Goal: Transaction & Acquisition: Purchase product/service

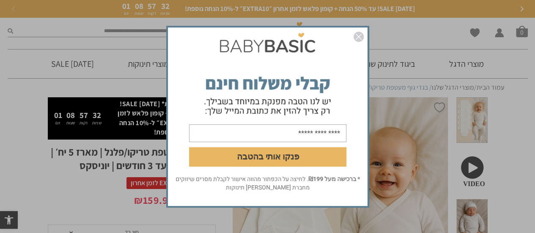
click at [326, 126] on input "email" at bounding box center [267, 133] width 157 height 18
type input "**********"
click at [272, 157] on button "פנקו אותי בהטבה" at bounding box center [267, 156] width 157 height 19
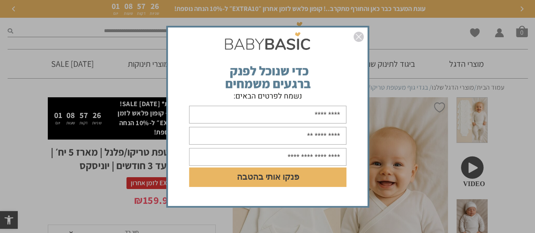
click at [256, 116] on input "text" at bounding box center [267, 115] width 157 height 18
type input "***"
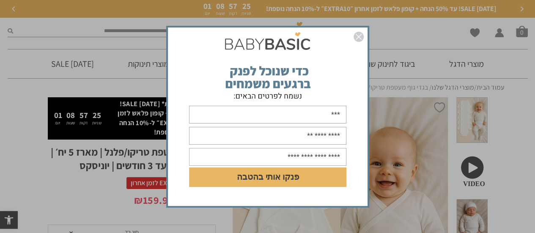
click at [269, 140] on input "text" at bounding box center [267, 136] width 157 height 18
type input "**********"
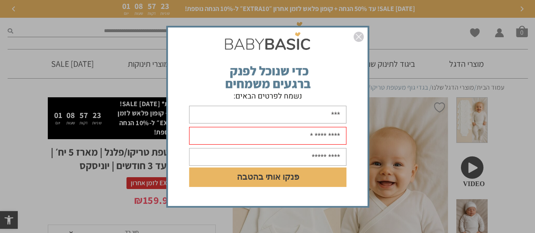
click at [282, 154] on input "text" at bounding box center [267, 157] width 157 height 18
click at [283, 156] on input "text" at bounding box center [267, 157] width 157 height 18
click at [345, 79] on form "**********" at bounding box center [268, 116] width 200 height 157
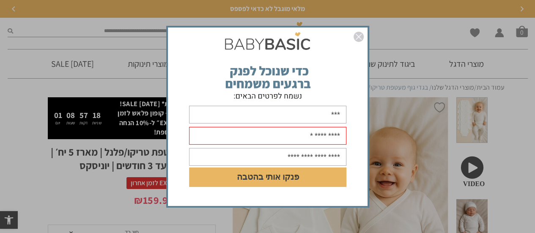
click at [269, 156] on input "text" at bounding box center [267, 157] width 157 height 18
type input "**********"
click at [251, 184] on button "פנקו אותי בהטבה" at bounding box center [267, 176] width 157 height 19
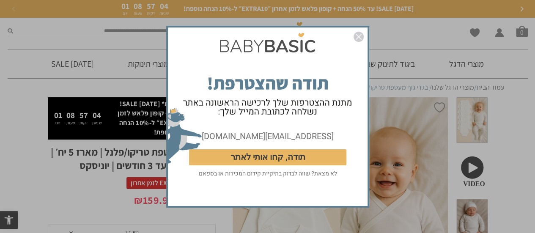
click at [358, 38] on img "סגור" at bounding box center [359, 37] width 10 height 10
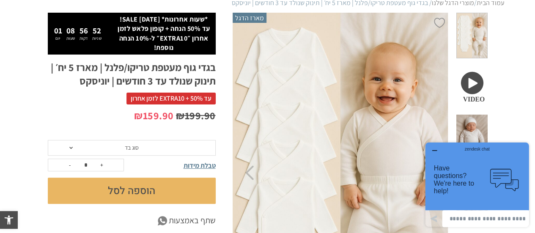
click at [435, 150] on icon "button" at bounding box center [434, 150] width 7 height 7
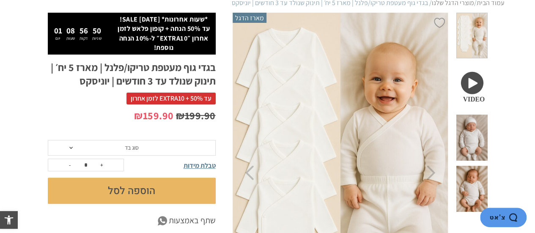
click at [477, 78] on span at bounding box center [471, 86] width 31 height 46
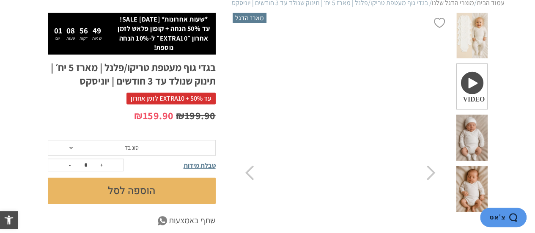
click at [332, 137] on video "Your browser does not support the video tag." at bounding box center [340, 173] width 217 height 320
click at [151, 146] on span "סוג בד" at bounding box center [132, 148] width 168 height 16
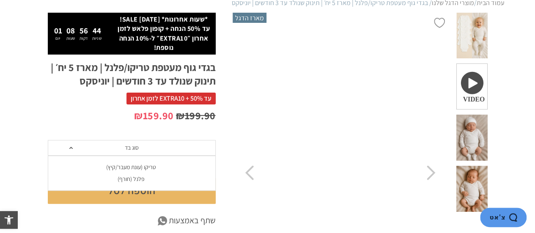
click at [143, 167] on div "טריקו (עונת מעבר/קיץ)" at bounding box center [131, 167] width 168 height 7
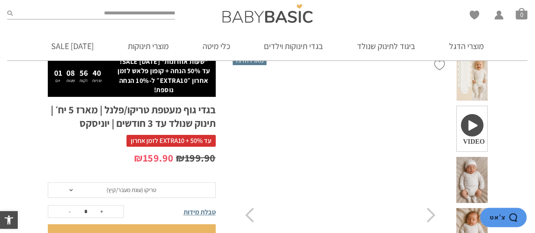
scroll to position [85, 0]
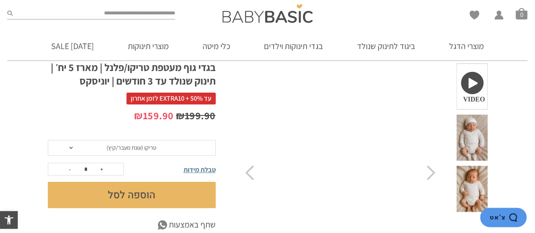
click at [195, 167] on span "טבלת מידות" at bounding box center [200, 169] width 32 height 9
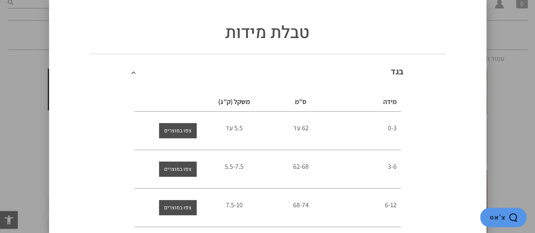
scroll to position [0, 0]
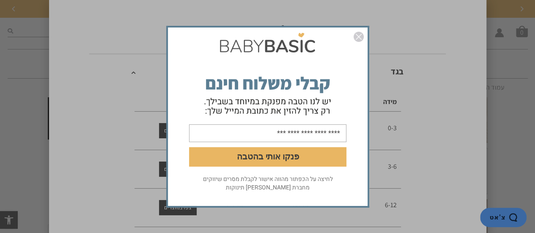
click at [358, 36] on img "סגור" at bounding box center [359, 37] width 10 height 10
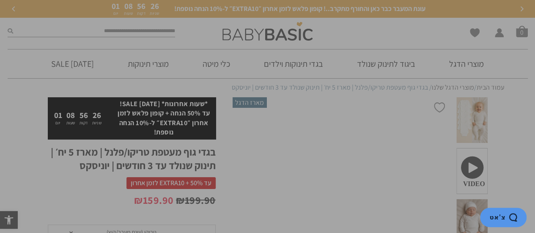
click at [516, 115] on div "טבלת מידות בגד מידה ס”מ משקל (ק”ג) 0-3 62 עד 5.5 עד 3-6 62-68 5.5-7.5 6-12" at bounding box center [267, 116] width 535 height 233
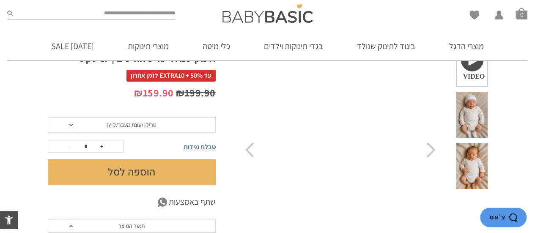
scroll to position [127, 0]
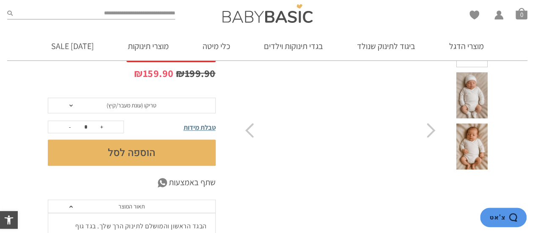
click at [155, 154] on button "הוספה לסל" at bounding box center [132, 153] width 168 height 26
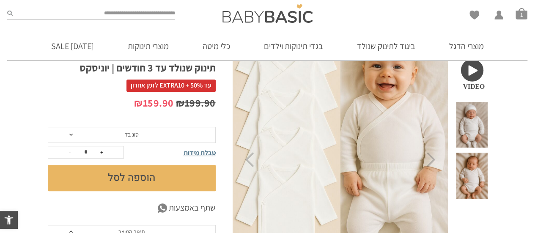
scroll to position [127, 0]
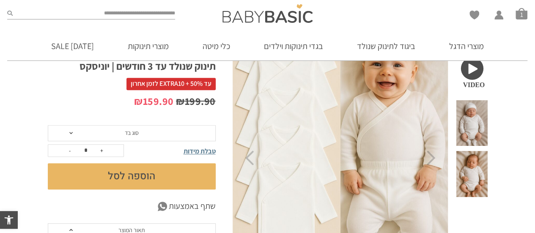
click at [140, 132] on span "סוג בד" at bounding box center [132, 133] width 168 height 16
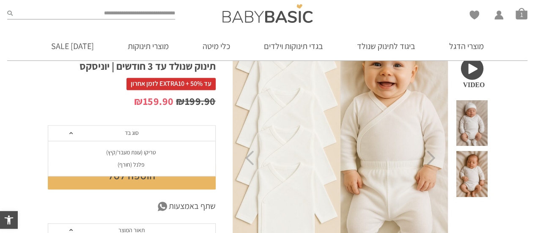
click at [137, 164] on div "פלנל (חורף)" at bounding box center [131, 164] width 168 height 7
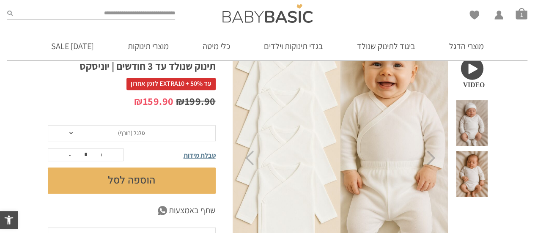
click at [136, 181] on button "הוספה לסל" at bounding box center [132, 180] width 168 height 26
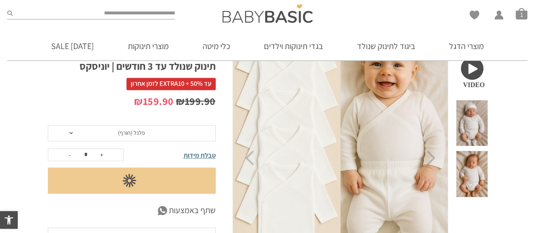
scroll to position [0, 0]
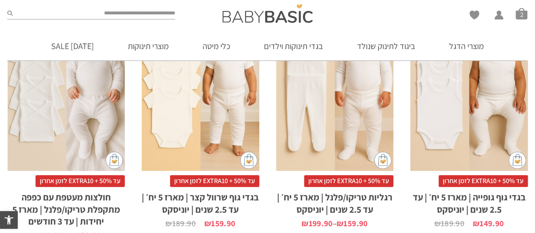
scroll to position [803, 0]
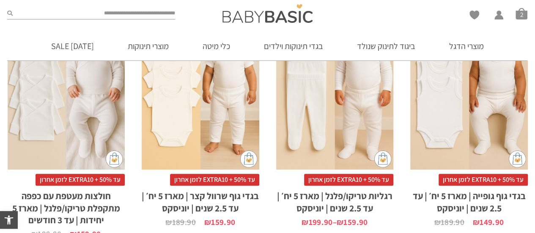
click at [340, 80] on div "x בחירת מידה 0-3m 3-6m 6-12m 12-18m 18-24m 24-30m בחירת סוג בד טריקו (עונת מעבר…" at bounding box center [335, 82] width 118 height 176
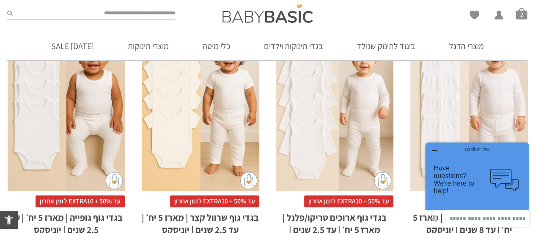
click at [436, 149] on div "zendesk chat" at bounding box center [477, 148] width 83 height 8
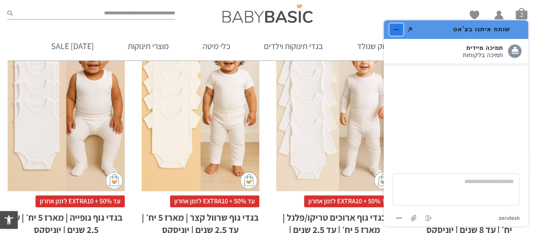
click at [396, 27] on icon "מזער את היישומון" at bounding box center [396, 30] width 6 height 6
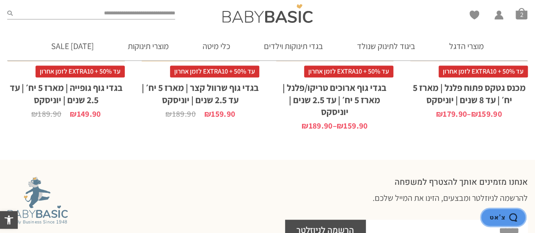
scroll to position [821, 0]
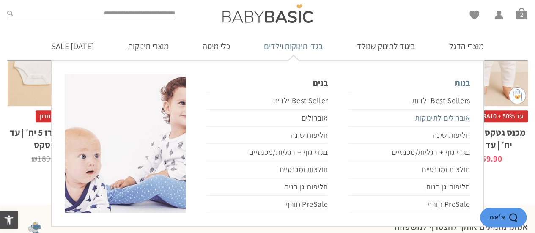
click at [436, 117] on link "אוברולים לתינוקות" at bounding box center [409, 118] width 121 height 17
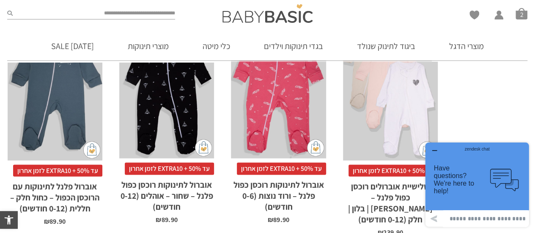
drag, startPoint x: 436, startPoint y: 149, endPoint x: 856, endPoint y: 267, distance: 436.7
click at [436, 149] on div "zendesk chat" at bounding box center [477, 148] width 83 height 8
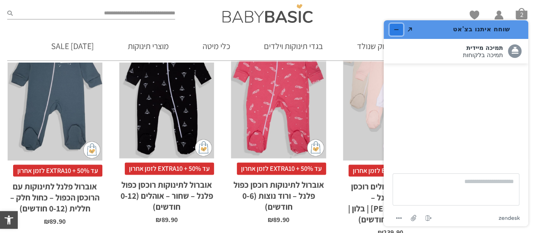
click at [390, 30] on button "מזער את היישומון" at bounding box center [396, 30] width 14 height 12
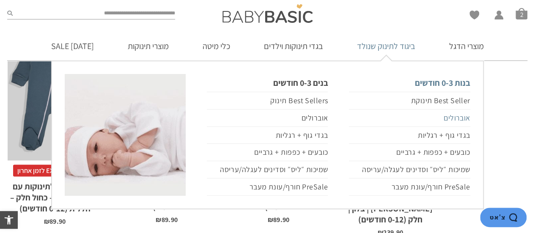
click at [453, 118] on link "אוברולים" at bounding box center [409, 118] width 121 height 17
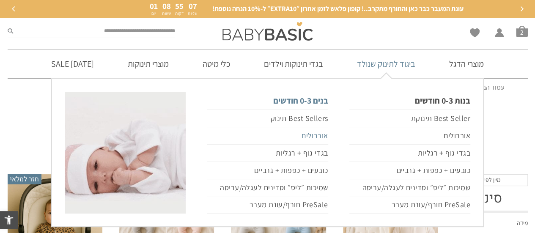
click at [311, 135] on link "אוברולים" at bounding box center [267, 135] width 121 height 17
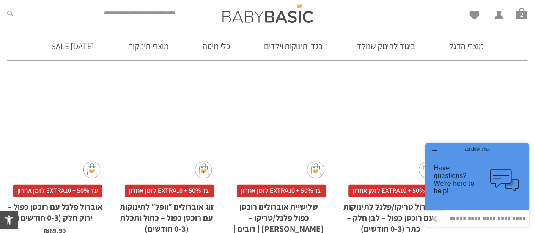
scroll to position [1117, 0]
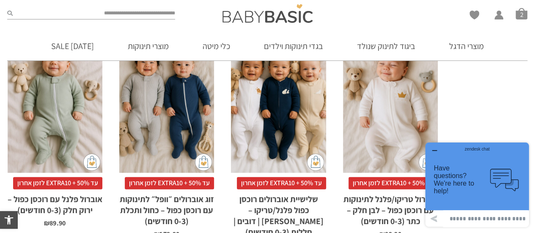
click at [433, 151] on icon "button" at bounding box center [434, 150] width 7 height 7
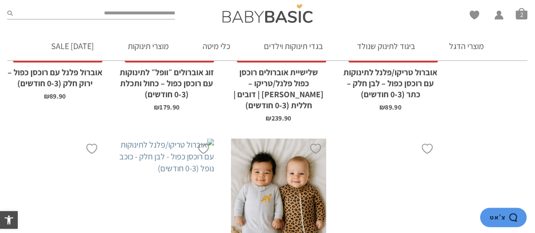
scroll to position [1540, 0]
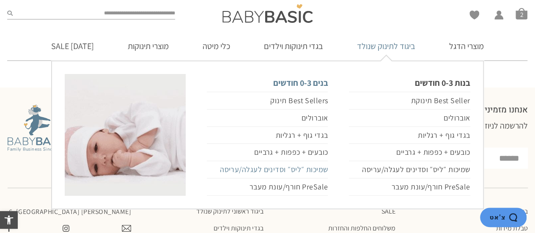
click at [321, 169] on link "שמיכות ״ליס״ וסדינים לעגלה/עריסה" at bounding box center [267, 169] width 121 height 17
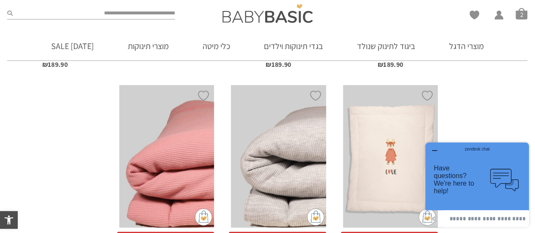
scroll to position [525, 0]
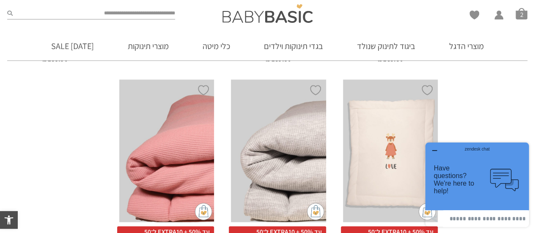
click at [433, 150] on icon "button" at bounding box center [434, 150] width 7 height 7
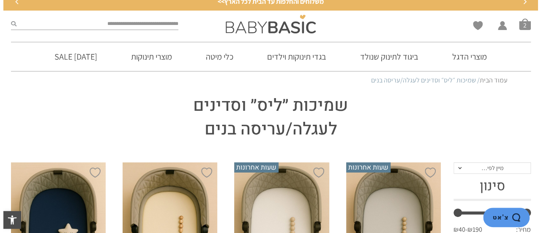
scroll to position [0, 0]
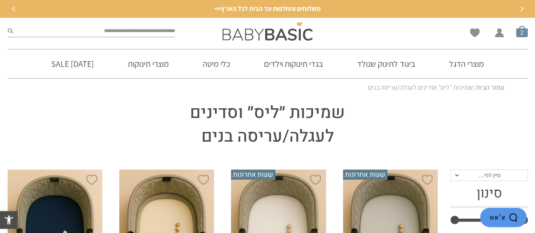
click at [523, 36] on span "סל קניות" at bounding box center [522, 31] width 12 height 12
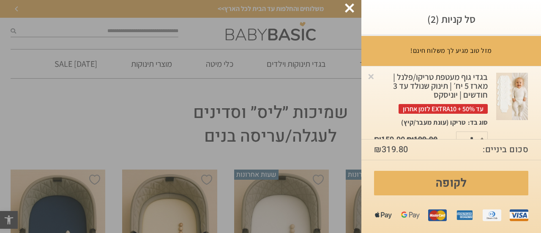
click at [469, 89] on div "בגדי גוף מעטפת טריקו/פלנל | מארז 5 יח׳ | תינוק שנולד עד 3 חודשים | יוניסקס עד 5…" at bounding box center [431, 93] width 114 height 41
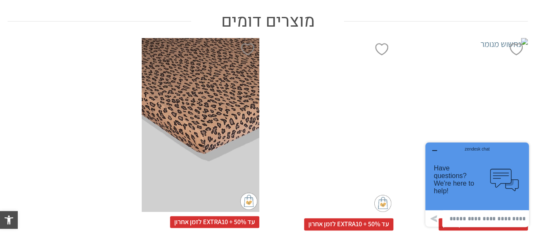
scroll to position [634, 0]
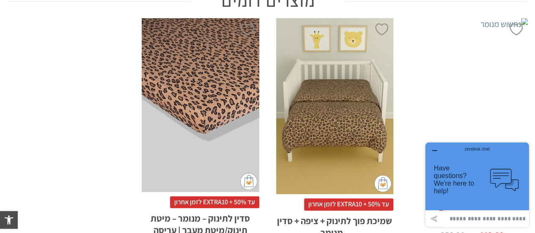
click at [433, 148] on icon "button" at bounding box center [434, 150] width 7 height 7
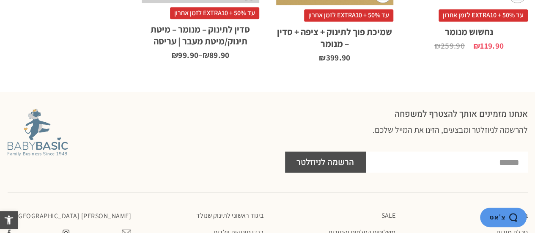
scroll to position [846, 0]
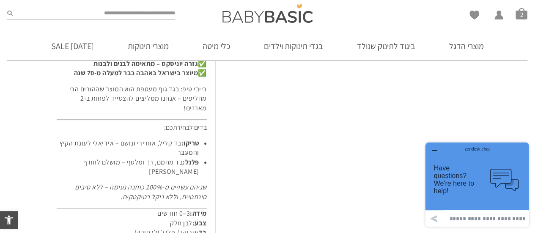
click at [433, 152] on icon "button" at bounding box center [434, 150] width 7 height 7
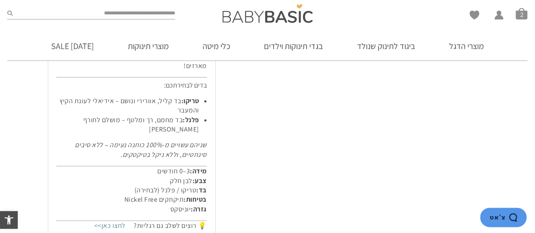
scroll to position [507, 0]
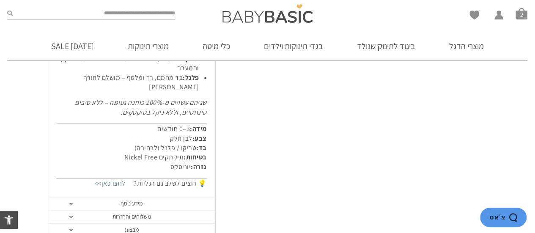
click at [119, 197] on link "מידע נוסף" at bounding box center [131, 203] width 167 height 13
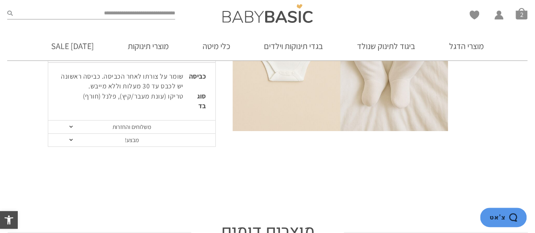
scroll to position [296, 0]
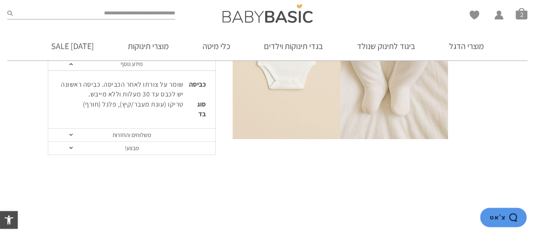
click at [150, 134] on link "משלוחים והחזרות" at bounding box center [131, 135] width 167 height 13
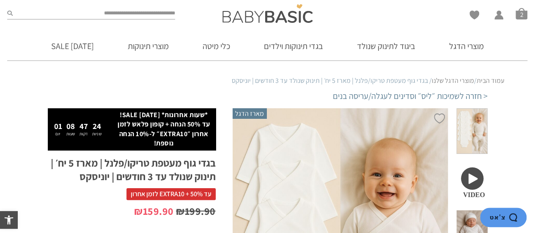
scroll to position [0, 0]
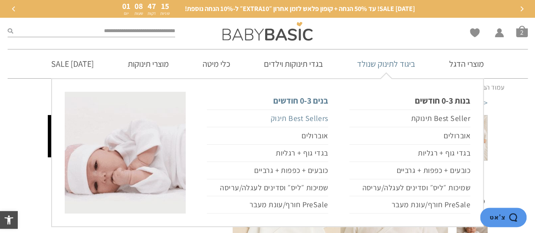
click at [318, 121] on link "Best Sellers תינוק" at bounding box center [267, 119] width 121 height 18
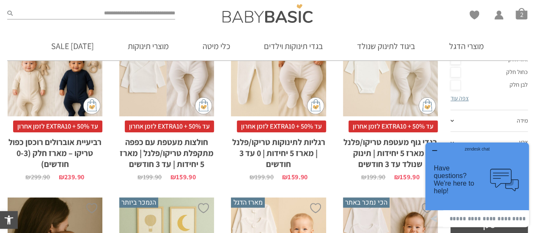
scroll to position [186, 0]
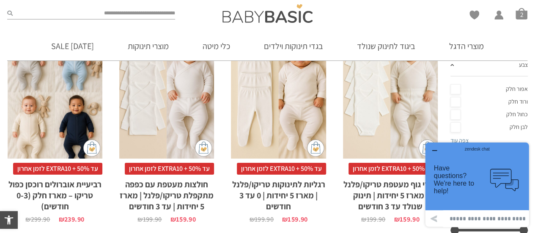
click at [434, 152] on icon "button" at bounding box center [434, 150] width 7 height 7
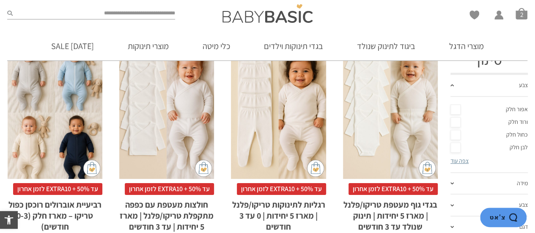
scroll to position [169, 0]
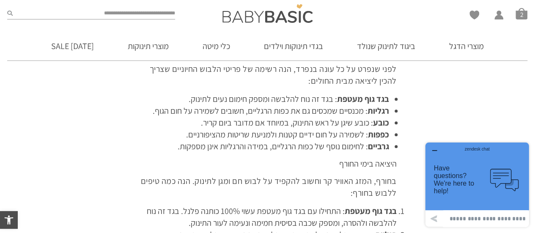
click at [433, 151] on icon "button" at bounding box center [434, 150] width 7 height 7
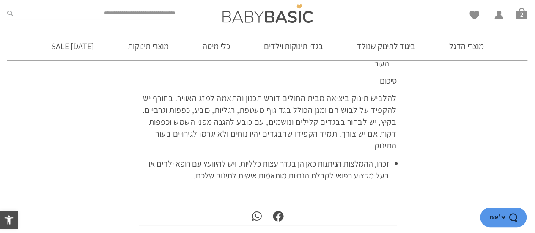
scroll to position [779, 0]
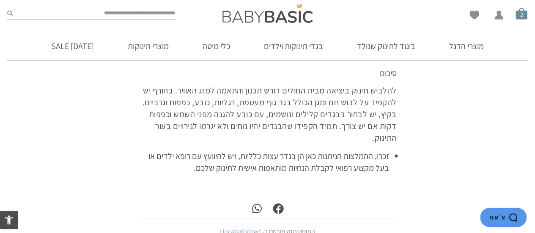
click at [520, 12] on span "סל קניות" at bounding box center [521, 14] width 12 height 12
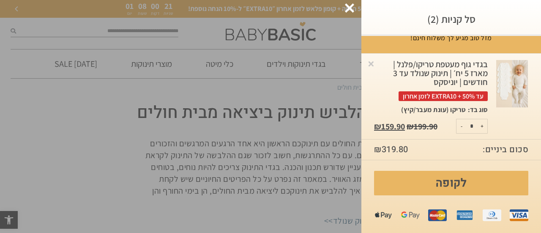
scroll to position [0, 0]
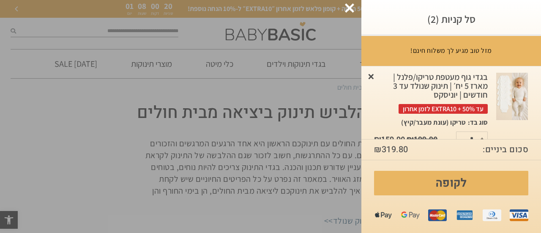
click at [376, 73] on link "×" at bounding box center [371, 76] width 8 height 8
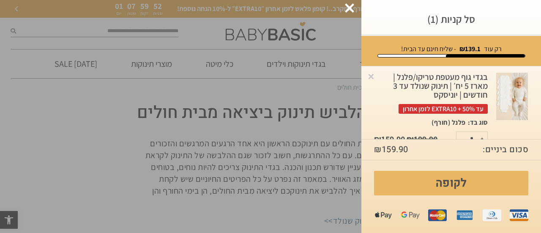
click at [348, 6] on div at bounding box center [349, 7] width 9 height 9
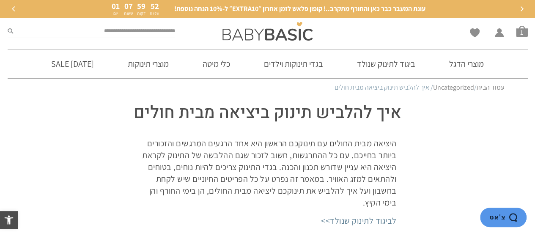
click at [144, 33] on input "search" at bounding box center [94, 31] width 162 height 11
type input "******"
click at [8, 26] on button "submit" at bounding box center [10, 31] width 5 height 11
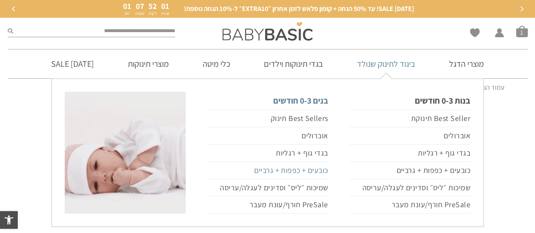
click at [310, 170] on link "כובעים + כפפות + גרביים" at bounding box center [267, 170] width 121 height 17
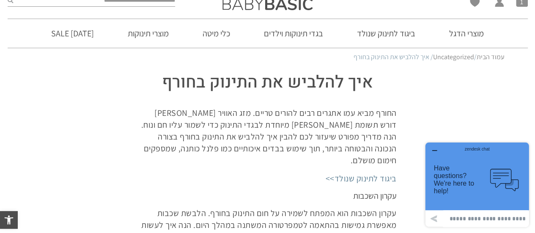
scroll to position [42, 0]
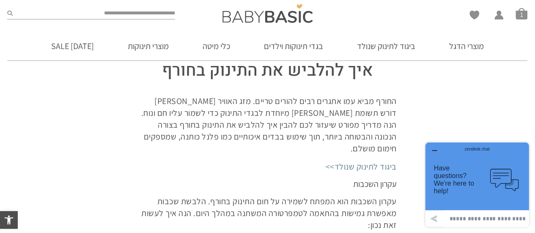
click at [435, 151] on icon "button" at bounding box center [434, 151] width 4 height 0
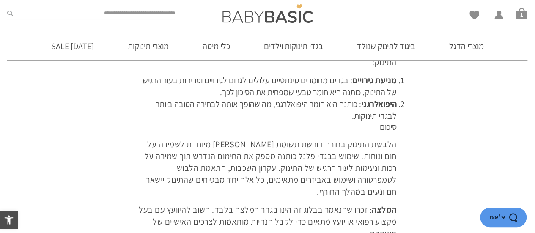
scroll to position [803, 0]
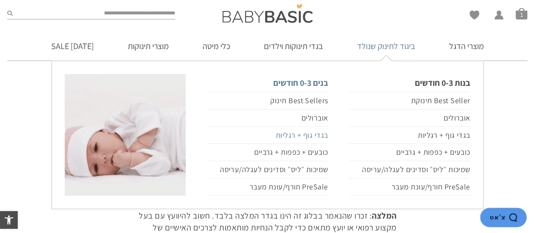
click at [315, 134] on link "בגדי גוף + רגליות" at bounding box center [267, 135] width 121 height 17
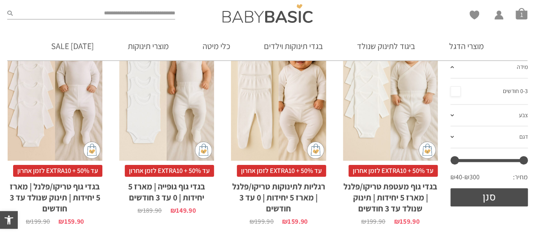
scroll to position [169, 0]
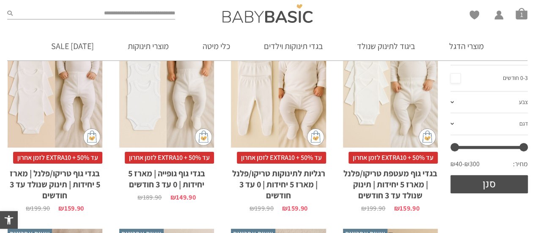
click at [271, 95] on div "x בחירת סוג בד טריקו (עונת מעבר/קיץ) פלנל (חורף)" at bounding box center [278, 76] width 95 height 143
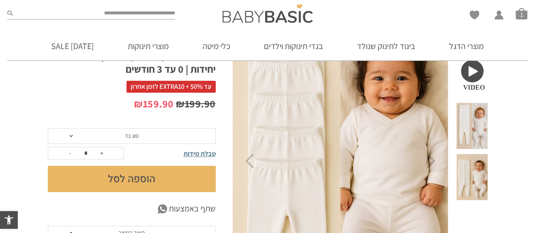
scroll to position [127, 0]
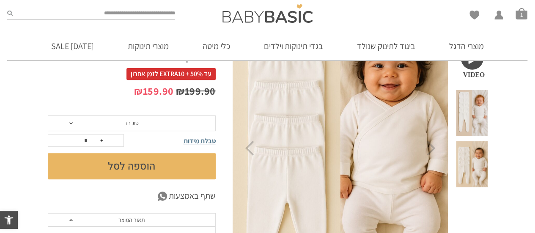
click at [173, 123] on span "סוג בד" at bounding box center [132, 123] width 168 height 16
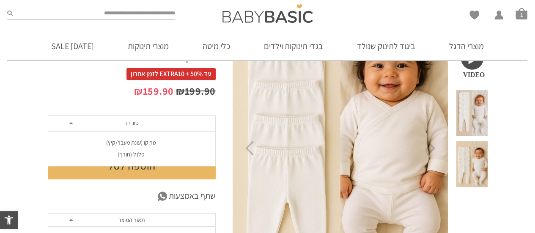
click at [143, 152] on div "פלנל (חורף)" at bounding box center [131, 154] width 168 height 7
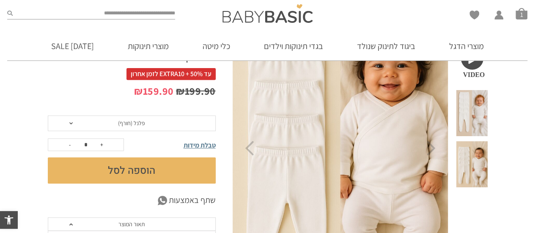
click at [136, 168] on button "הוספה לסל" at bounding box center [132, 170] width 168 height 26
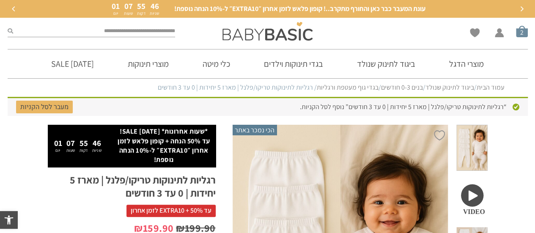
click at [519, 35] on span "סל קניות" at bounding box center [522, 31] width 12 height 12
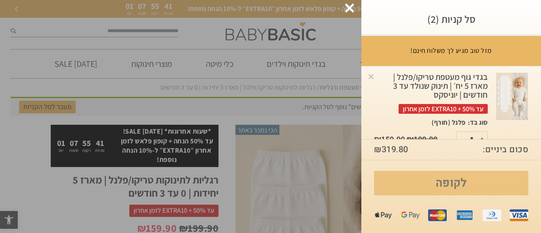
click at [446, 183] on link "לקופה" at bounding box center [451, 183] width 154 height 25
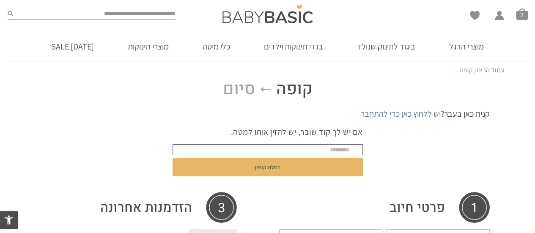
click at [345, 146] on form "אם יש לך קוד שובר, יש להזין אותו למטה. החלת קופון" at bounding box center [268, 153] width 190 height 66
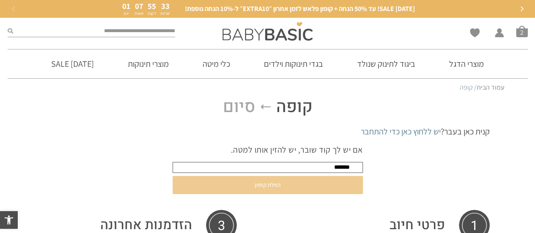
type input "*******"
click at [267, 185] on button "החלת קופון" at bounding box center [268, 185] width 190 height 18
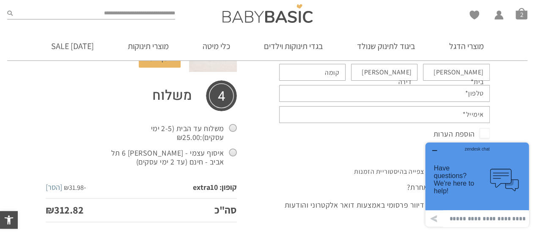
scroll to position [296, 0]
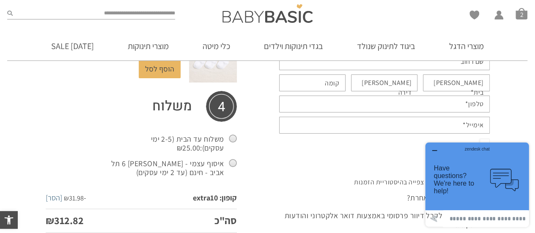
click at [435, 150] on icon "button" at bounding box center [434, 150] width 7 height 7
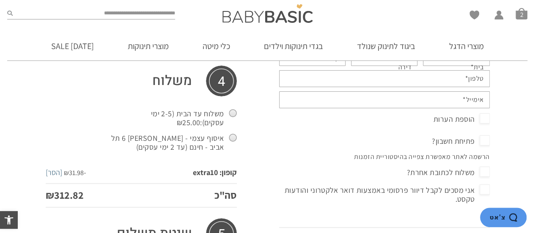
scroll to position [303, 0]
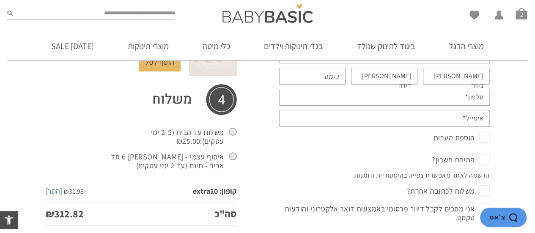
click at [233, 150] on label "איסוף עצמי - הקישון 6 תל אביב - חינם (עד 2 ימי עסקים)" at bounding box center [173, 161] width 128 height 22
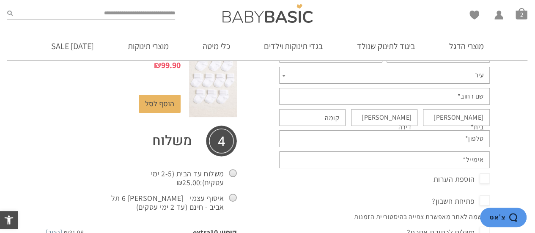
scroll to position [260, 0]
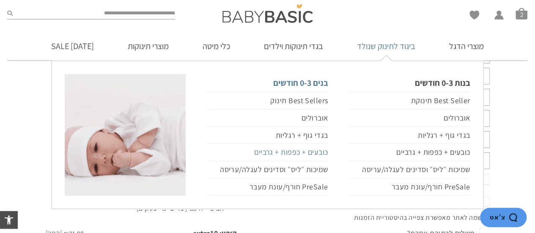
click at [304, 153] on link "כובעים + כפפות + גרביים" at bounding box center [267, 152] width 121 height 17
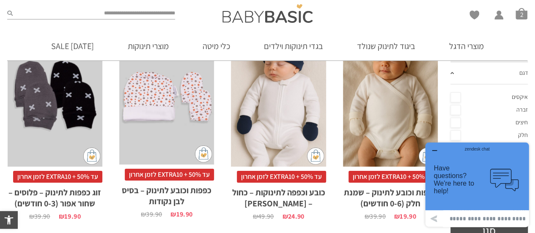
scroll to position [169, 0]
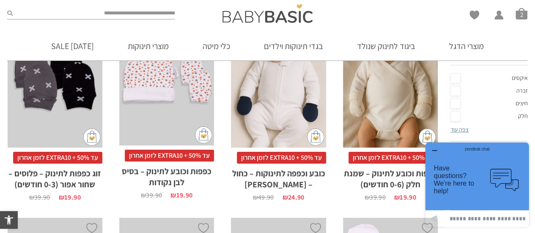
click at [430, 149] on button "button" at bounding box center [435, 151] width 14 height 8
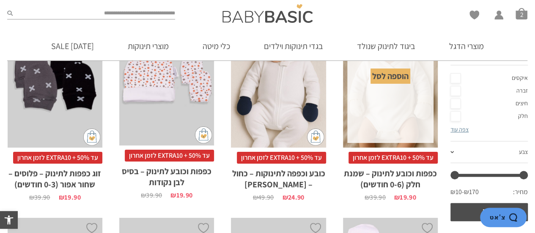
click at [382, 103] on div "x הוספה לסל" at bounding box center [390, 76] width 86 height 134
click at [398, 77] on div "הוספה לסל" at bounding box center [390, 76] width 40 height 15
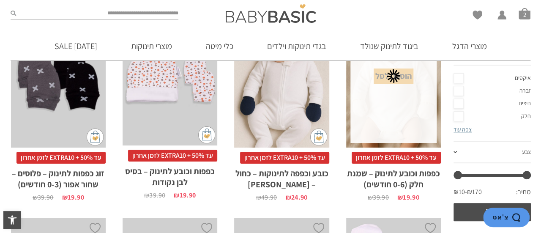
scroll to position [0, 0]
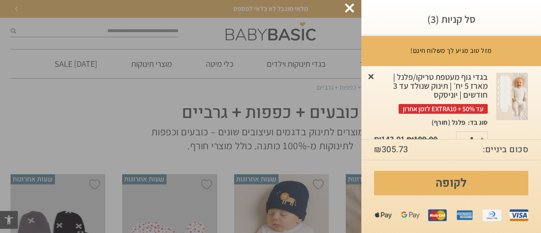
click at [376, 77] on link "×" at bounding box center [371, 76] width 8 height 8
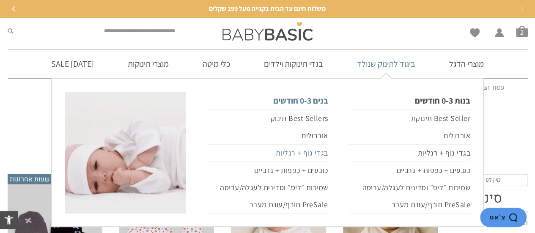
click at [315, 153] on link "בגדי גוף + רגליות" at bounding box center [267, 153] width 121 height 17
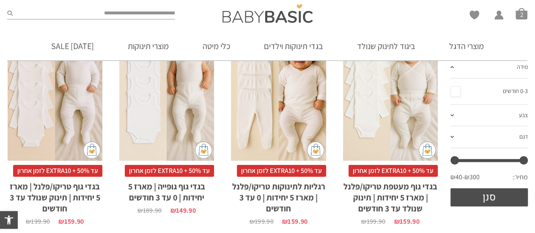
scroll to position [169, 0]
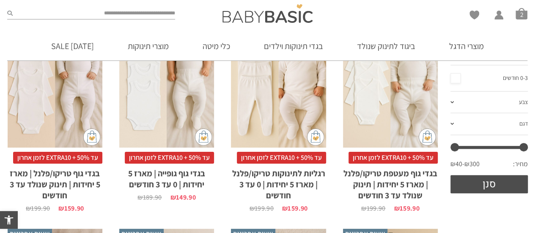
click at [382, 175] on h2 "בגדי גוף מעטפת טריקו/פלנל | מארז 5 יחידות | תינוק שנולד עד 3 חודשים" at bounding box center [390, 182] width 95 height 37
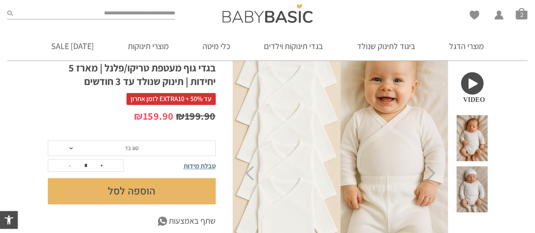
click at [182, 143] on span "סוג בד" at bounding box center [132, 148] width 168 height 16
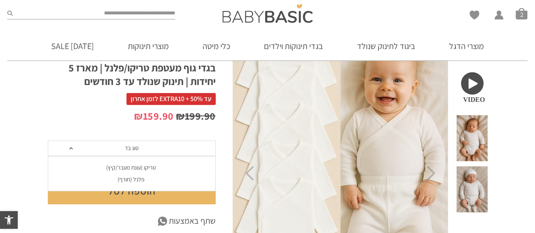
click at [134, 180] on div "פלנל (חורף)" at bounding box center [131, 179] width 168 height 7
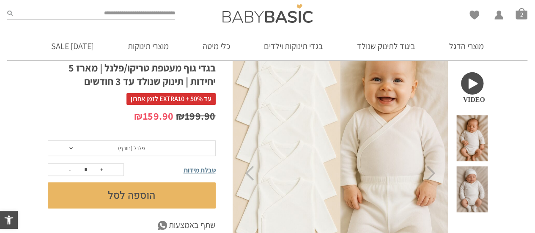
click at [135, 191] on button "הוספה לסל" at bounding box center [132, 195] width 168 height 26
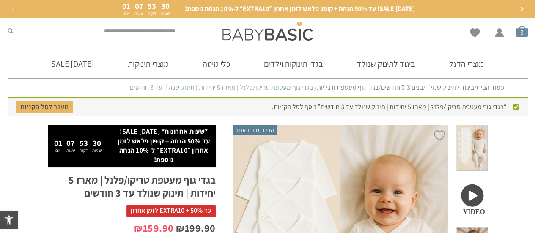
click at [524, 31] on span "סל קניות" at bounding box center [522, 31] width 12 height 12
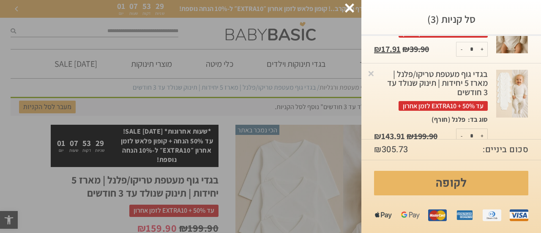
scroll to position [155, 0]
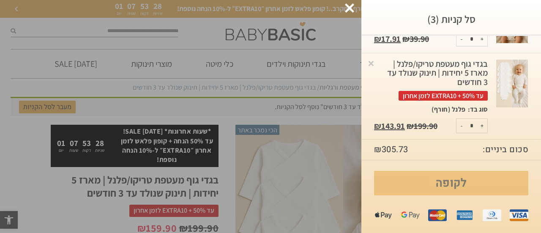
click at [436, 181] on link "לקופה" at bounding box center [451, 183] width 154 height 25
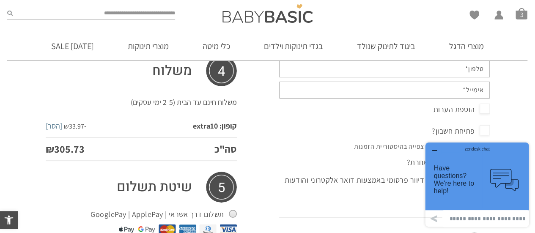
click at [434, 151] on icon "button" at bounding box center [434, 151] width 4 height 0
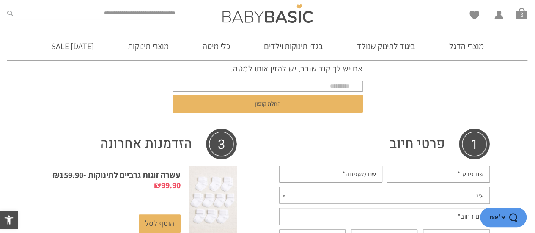
scroll to position [80, 0]
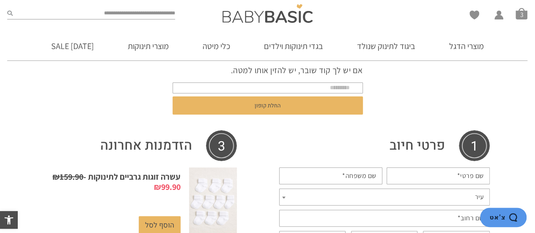
click at [433, 173] on input "שם פרטי *" at bounding box center [438, 175] width 103 height 17
type input "***"
type input "*******"
click at [462, 195] on span "עיר" at bounding box center [384, 197] width 211 height 17
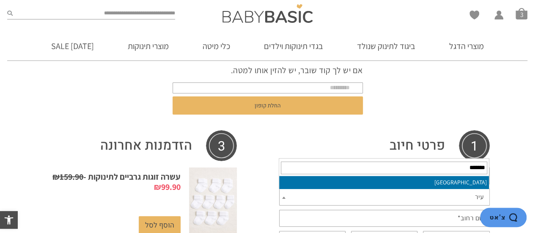
type input "*******"
select select "*******"
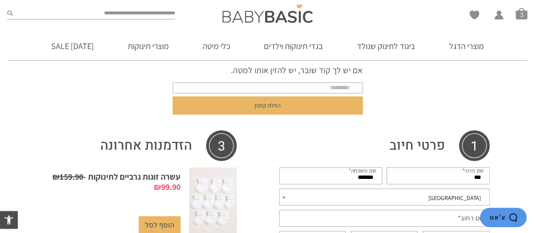
scroll to position [164, 0]
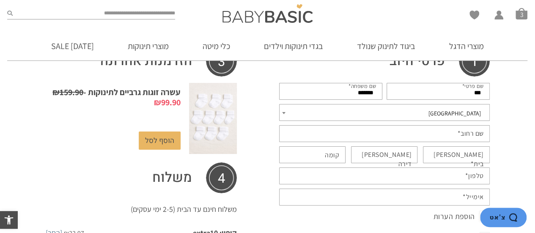
click at [459, 140] on input "שם רחוב *" at bounding box center [384, 133] width 211 height 17
type input "*********"
click at [471, 159] on abbr "*" at bounding box center [472, 163] width 3 height 9
click at [459, 151] on input "מס בית *" at bounding box center [456, 154] width 67 height 17
type input "*"
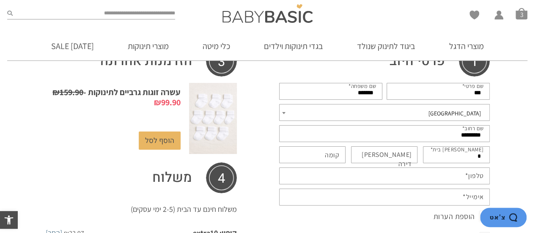
click at [377, 155] on input "מס דירה (אופציונלי)" at bounding box center [384, 154] width 67 height 17
type input "*"
click at [315, 155] on input "קומה (אופציונלי)" at bounding box center [312, 154] width 67 height 17
type input "*"
click at [455, 176] on input "טלפון *" at bounding box center [384, 175] width 211 height 17
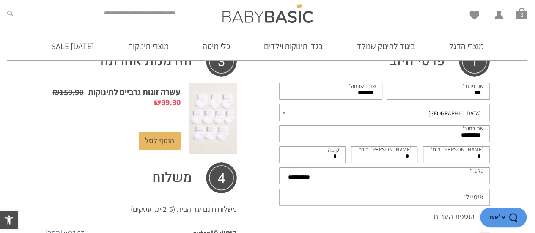
type input "**********"
click at [466, 195] on label "אימייל *" at bounding box center [473, 196] width 21 height 9
click at [466, 195] on input "אימייל *" at bounding box center [384, 197] width 211 height 17
click at [455, 195] on input "אימייל *" at bounding box center [384, 197] width 211 height 17
type input "**********"
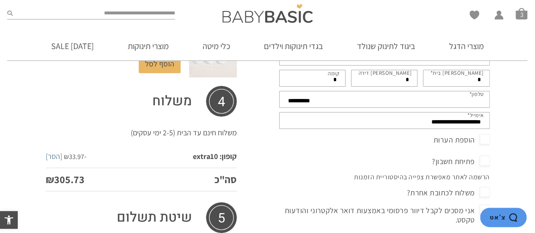
scroll to position [249, 0]
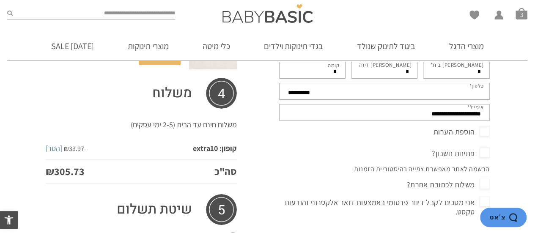
click at [485, 156] on span "פתיחת חשבון?" at bounding box center [461, 154] width 58 height 14
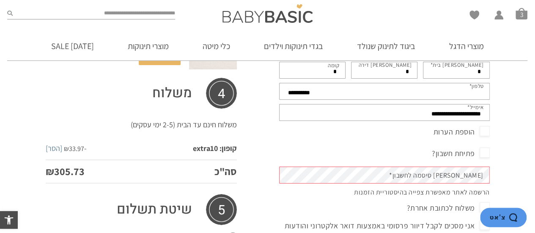
click at [468, 178] on label "צור סיסמה לחשבון *" at bounding box center [436, 175] width 94 height 9
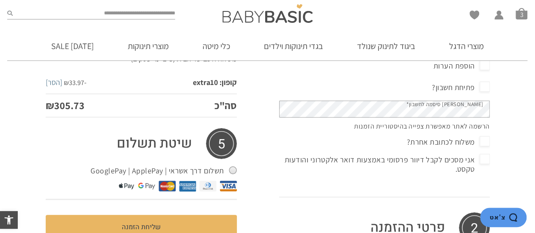
scroll to position [333, 0]
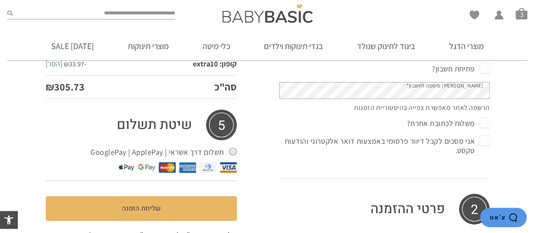
click at [485, 142] on span "אני מסכים לקבל דיוור פרסומי באמצעות דואר אלקטרוני והודעות טקסט." at bounding box center [384, 145] width 211 height 22
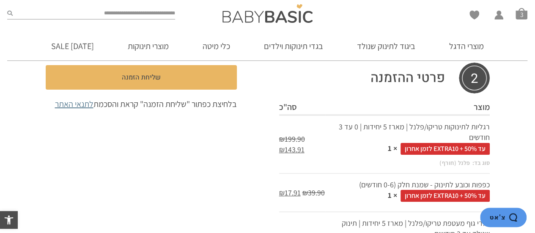
scroll to position [465, 0]
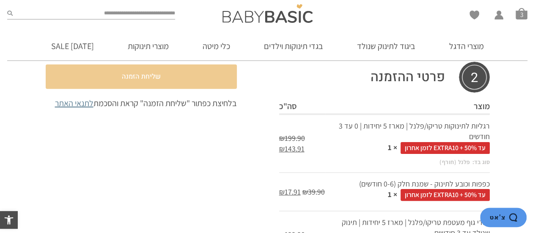
click at [137, 78] on button "שליחת הזמנה" at bounding box center [141, 76] width 191 height 25
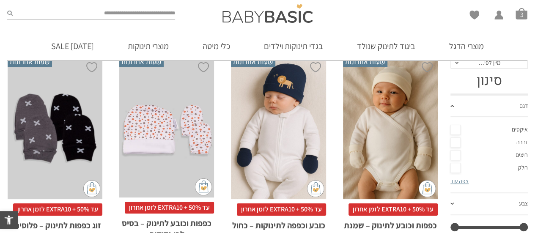
scroll to position [102, 0]
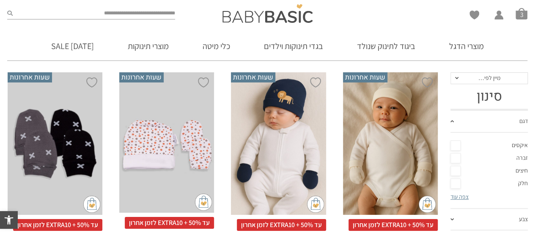
click at [376, 133] on div "x הוספה לסל" at bounding box center [390, 143] width 95 height 143
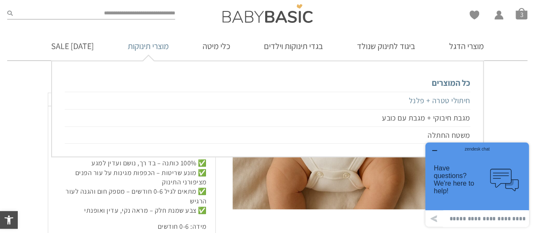
click at [411, 100] on link "חיתולי טטרה + פלנל" at bounding box center [267, 101] width 405 height 18
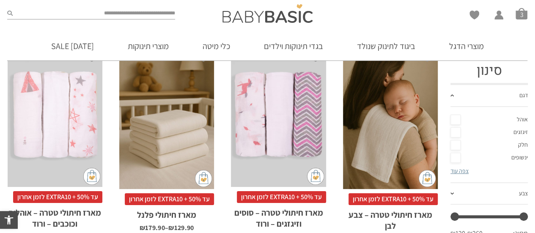
scroll to position [127, 0]
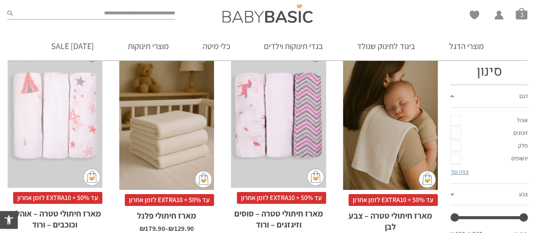
click at [454, 96] on link "דגם" at bounding box center [488, 97] width 77 height 22
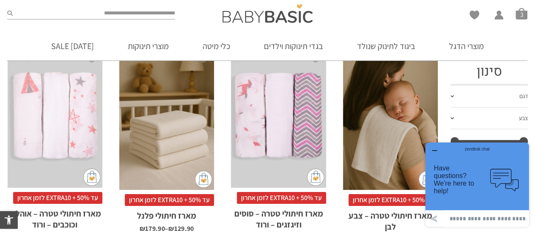
scroll to position [169, 0]
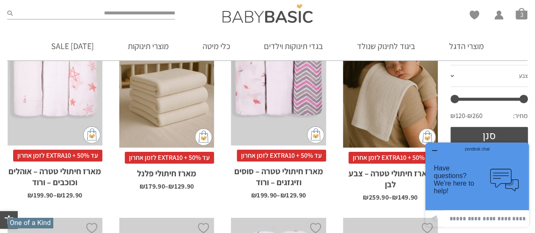
click at [171, 96] on div "x בחירת בחירת מארז מארז 3 יחידות מארז 6 יחידות - המשתלם ביותר" at bounding box center [166, 76] width 95 height 143
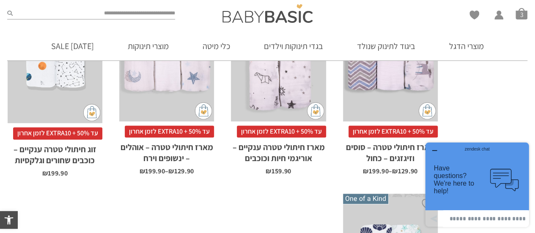
scroll to position [423, 0]
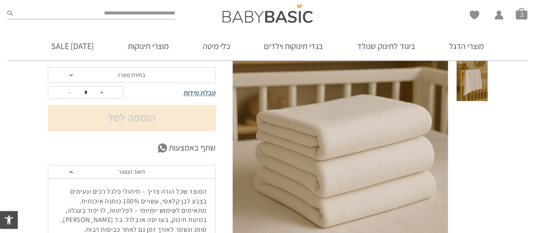
scroll to position [144, 0]
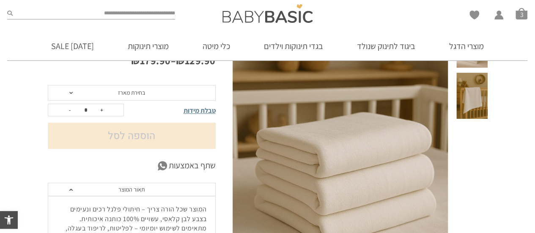
click at [164, 96] on span "בחירת מארז" at bounding box center [132, 93] width 168 height 16
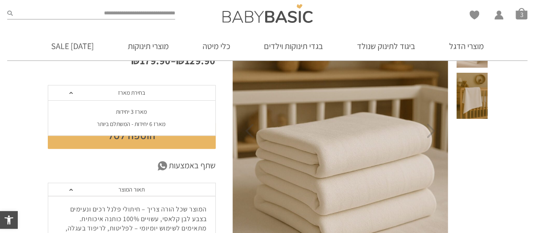
scroll to position [0, 0]
click at [130, 112] on div "מארז 3 יחידות" at bounding box center [131, 111] width 168 height 7
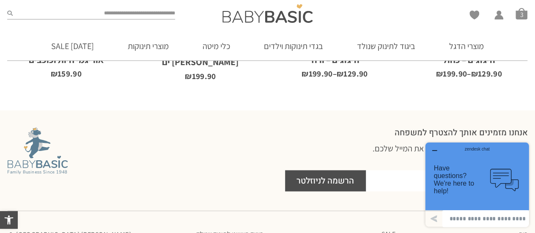
scroll to position [821, 0]
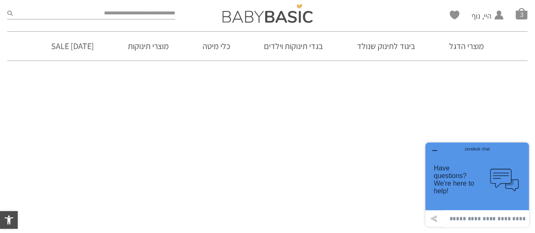
scroll to position [169, 0]
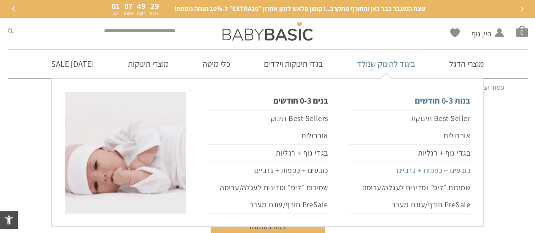
click at [423, 169] on link "כובעים + כפפות + גרביים" at bounding box center [409, 170] width 121 height 17
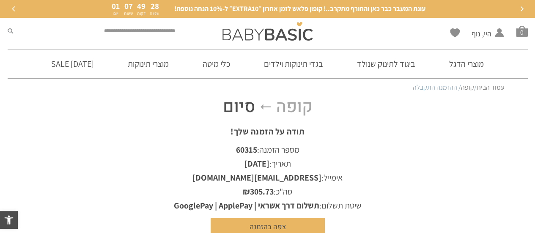
click at [509, 154] on div "קופה סיום תודה על הזמנה שלך! מספר הזמנה: 60315 תאריך: [DATE] אימייל: [EMAIL_ADD…" at bounding box center [267, 166] width 535 height 139
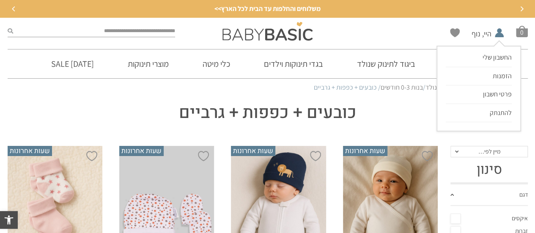
click at [476, 33] on li "היי, נוף החשבון שלי החשבון שלי הזמנות פרטי חשבון להתנתק" at bounding box center [488, 31] width 33 height 12
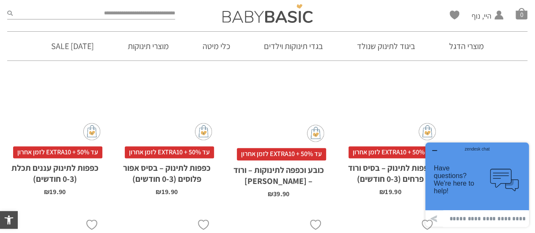
scroll to position [592, 0]
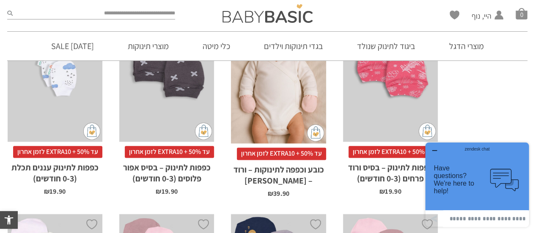
click at [435, 150] on icon "button" at bounding box center [434, 150] width 7 height 7
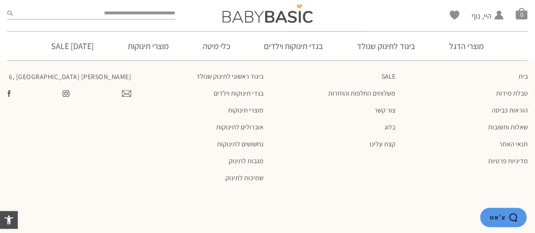
scroll to position [1949, 0]
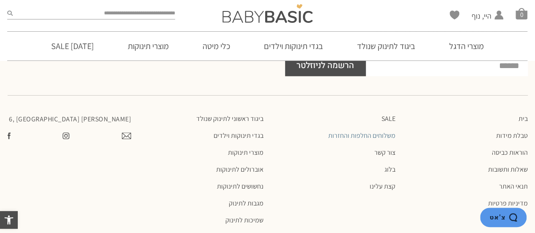
click at [374, 132] on link "משלוחים החלפות והחזרות" at bounding box center [334, 136] width 124 height 8
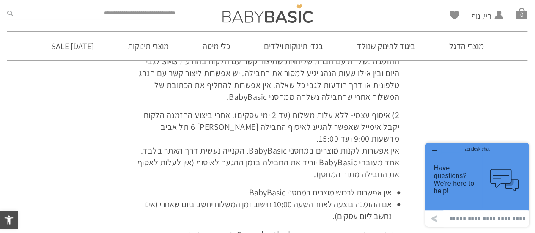
scroll to position [254, 0]
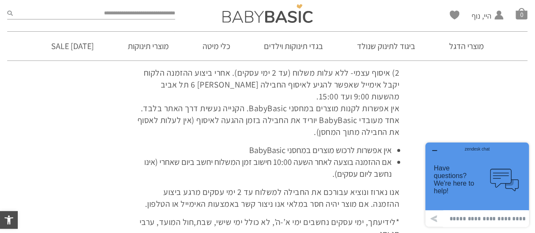
drag, startPoint x: 436, startPoint y: 149, endPoint x: 857, endPoint y: 287, distance: 443.6
click at [436, 149] on div "zendesk chat" at bounding box center [477, 148] width 83 height 8
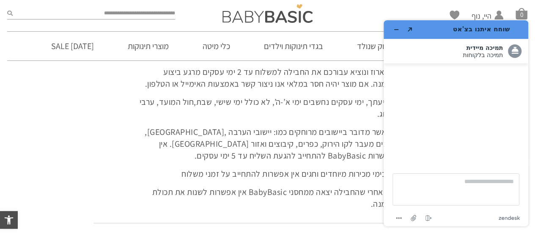
scroll to position [381, 0]
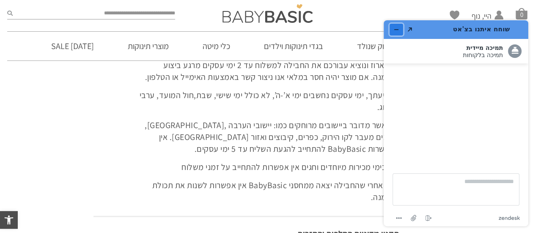
click at [395, 28] on icon "מזער את היישומון" at bounding box center [396, 30] width 6 height 6
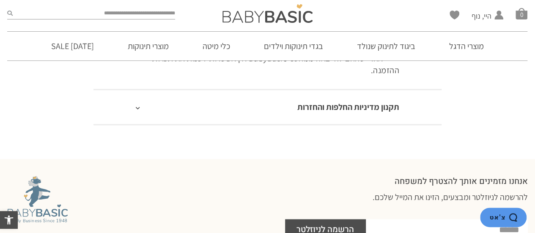
click at [353, 108] on link "תקנון מדיניות החלפות והחזרות" at bounding box center [348, 106] width 102 height 11
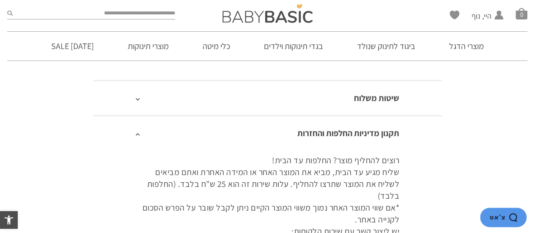
scroll to position [0, 0]
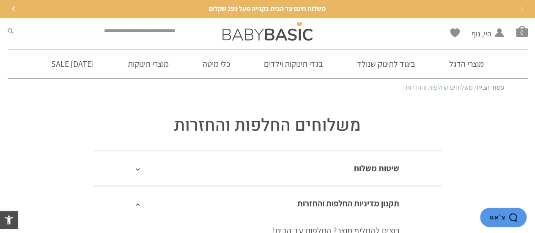
click at [373, 165] on link "שיטות משלוח" at bounding box center [376, 168] width 45 height 11
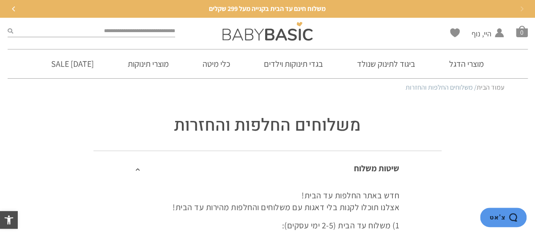
click at [373, 165] on link "שיטות משלוח" at bounding box center [376, 168] width 45 height 11
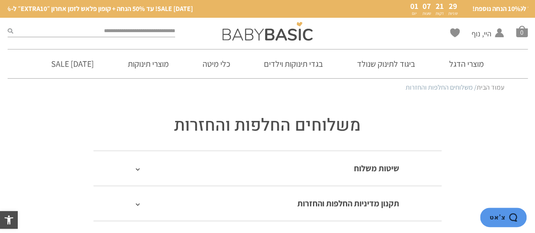
click at [359, 205] on link "תקנון מדיניות החלפות והחזרות" at bounding box center [348, 203] width 102 height 11
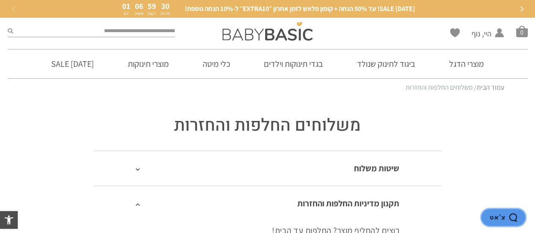
click at [501, 220] on span "צ'אט" at bounding box center [497, 218] width 16 height 8
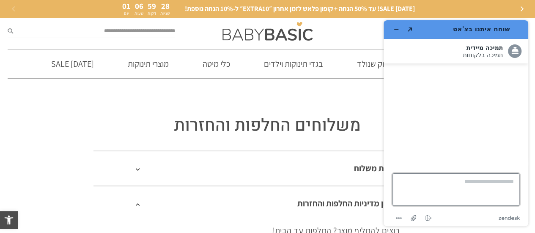
click at [480, 185] on textarea "כאן כותבים את ההודעה..." at bounding box center [455, 189] width 127 height 32
type textarea "***"
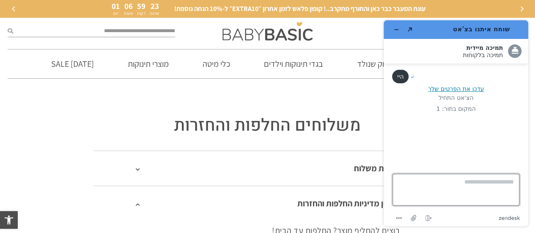
type textarea "*"
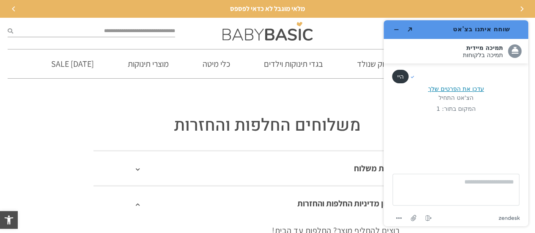
click at [59, 124] on h1 "משלוחים החלפות והחזרות" at bounding box center [268, 126] width 520 height 24
click at [396, 29] on icon "מזער את היישומון" at bounding box center [396, 30] width 6 height 6
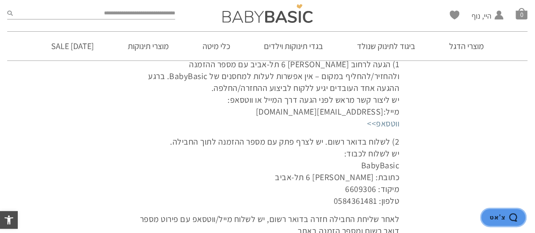
scroll to position [338, 0]
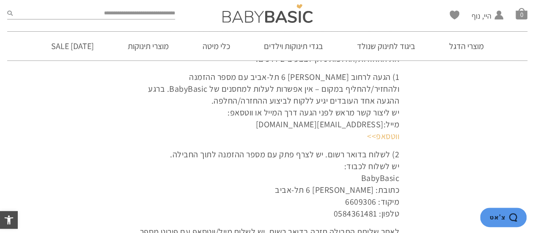
click at [389, 131] on link "ווטסאפ>>" at bounding box center [383, 136] width 32 height 11
